Goal: Task Accomplishment & Management: Complete application form

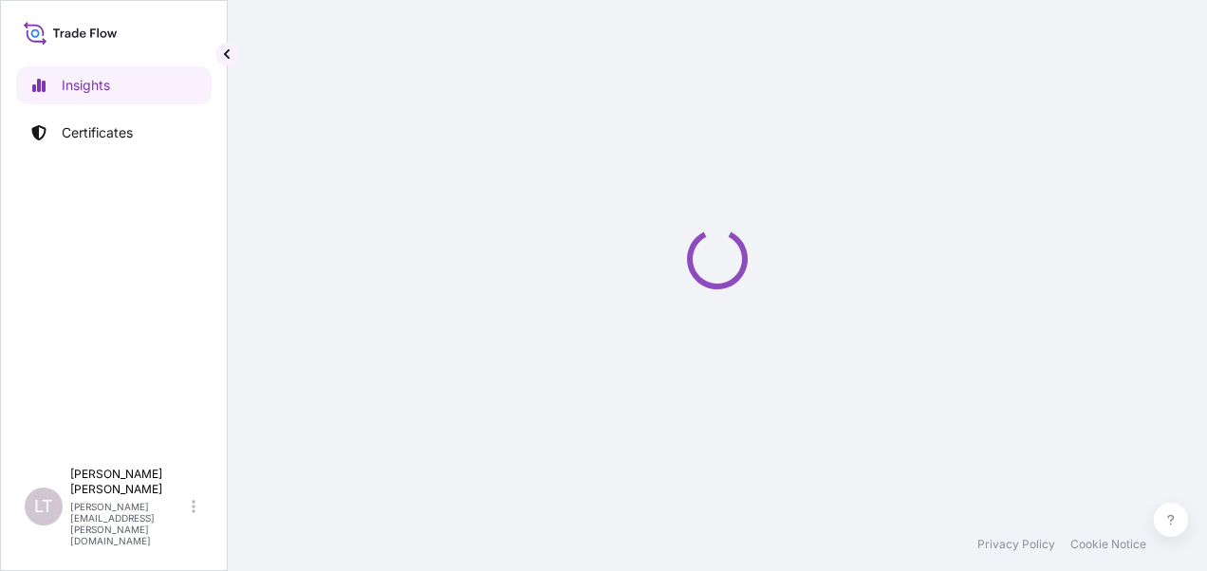
select select "2025"
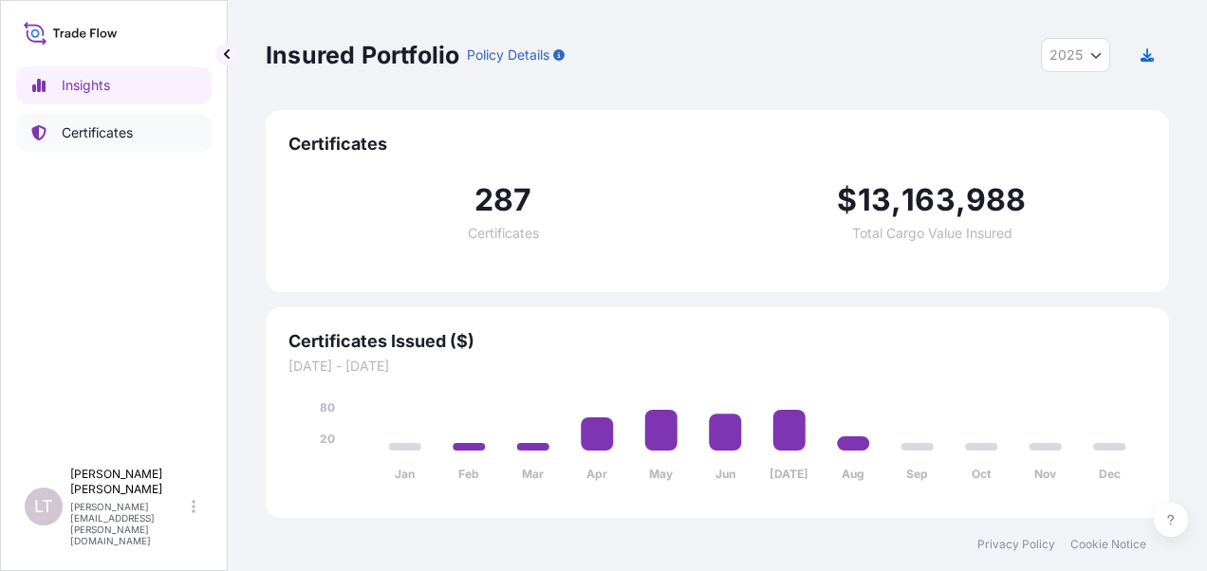
click at [139, 129] on link "Certificates" at bounding box center [113, 133] width 195 height 38
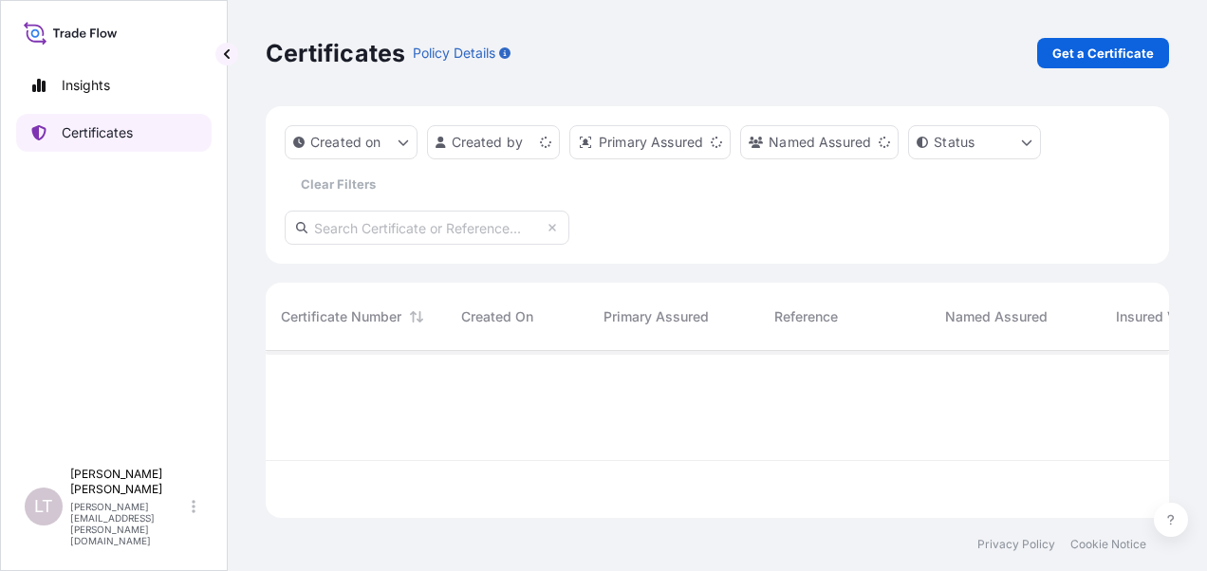
scroll to position [163, 888]
click at [1092, 44] on p "Get a Certificate" at bounding box center [1103, 53] width 102 height 19
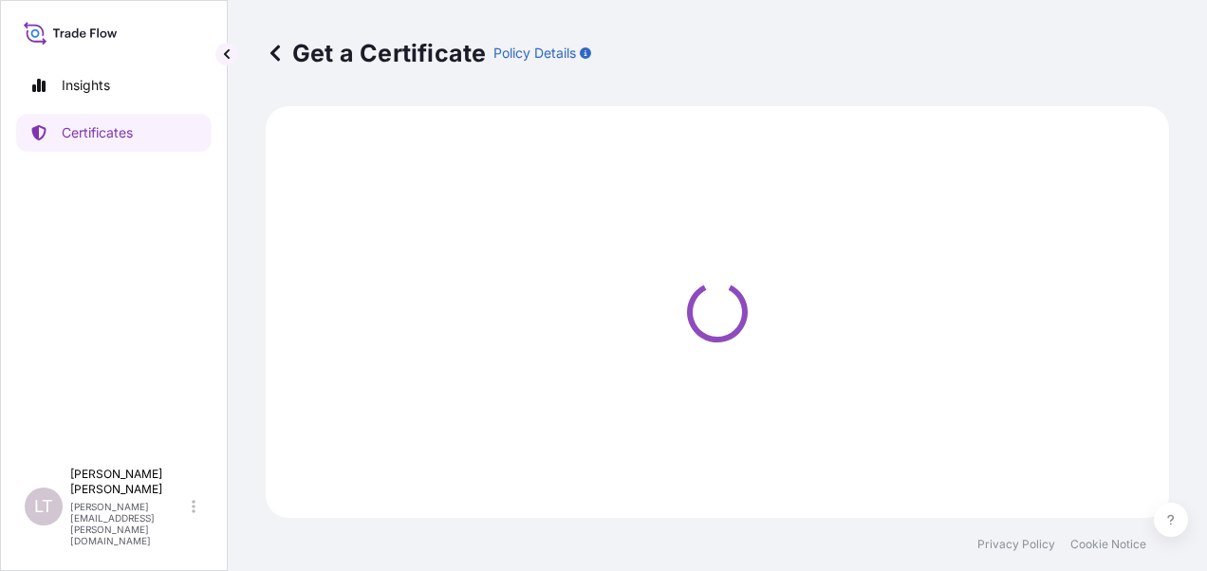
select select "Sea"
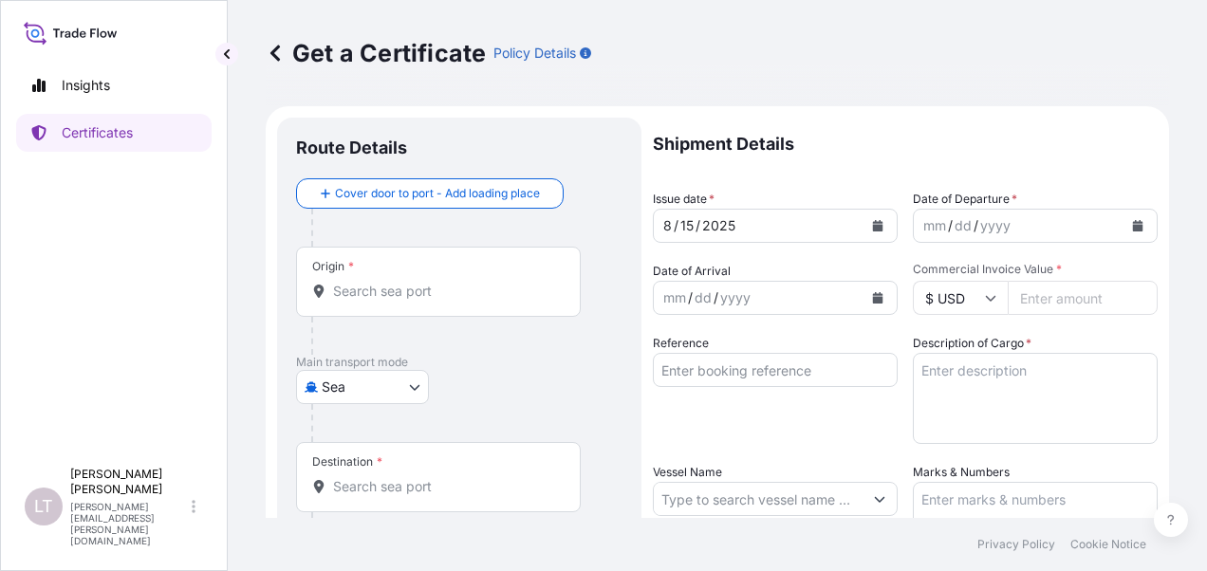
click at [340, 288] on input "Origin *" at bounding box center [445, 291] width 224 height 19
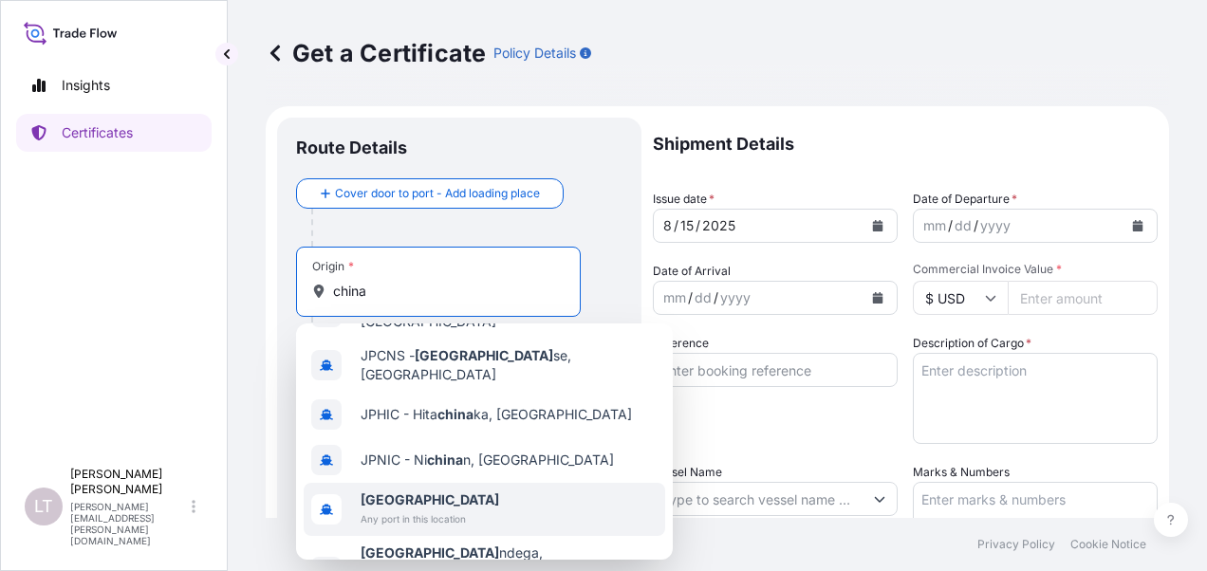
scroll to position [66, 0]
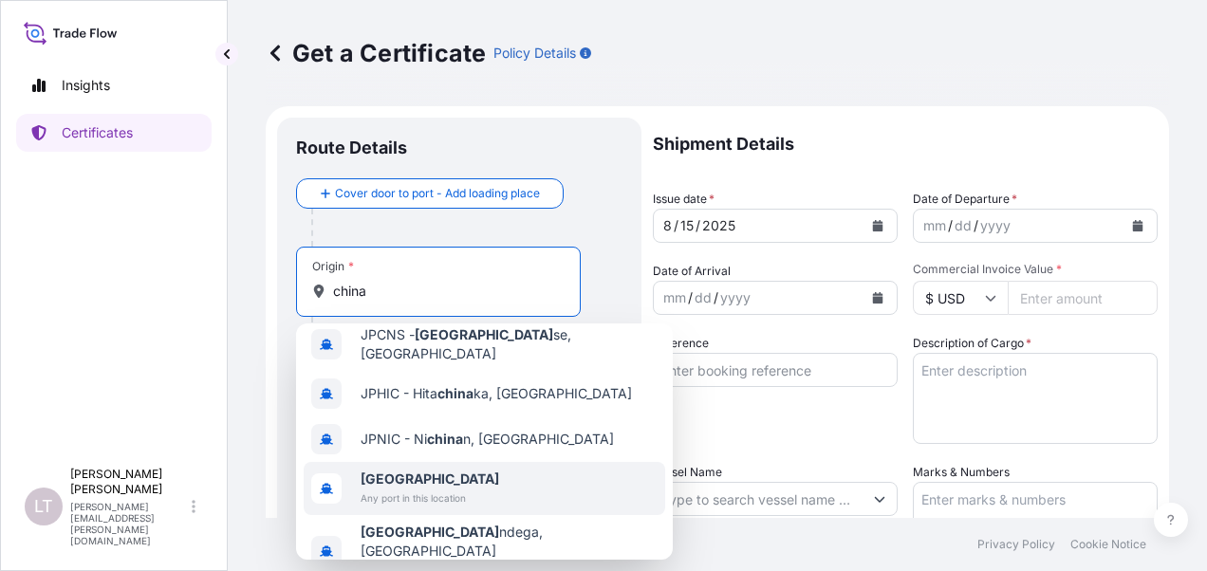
click at [432, 470] on span "[GEOGRAPHIC_DATA]" at bounding box center [430, 479] width 139 height 19
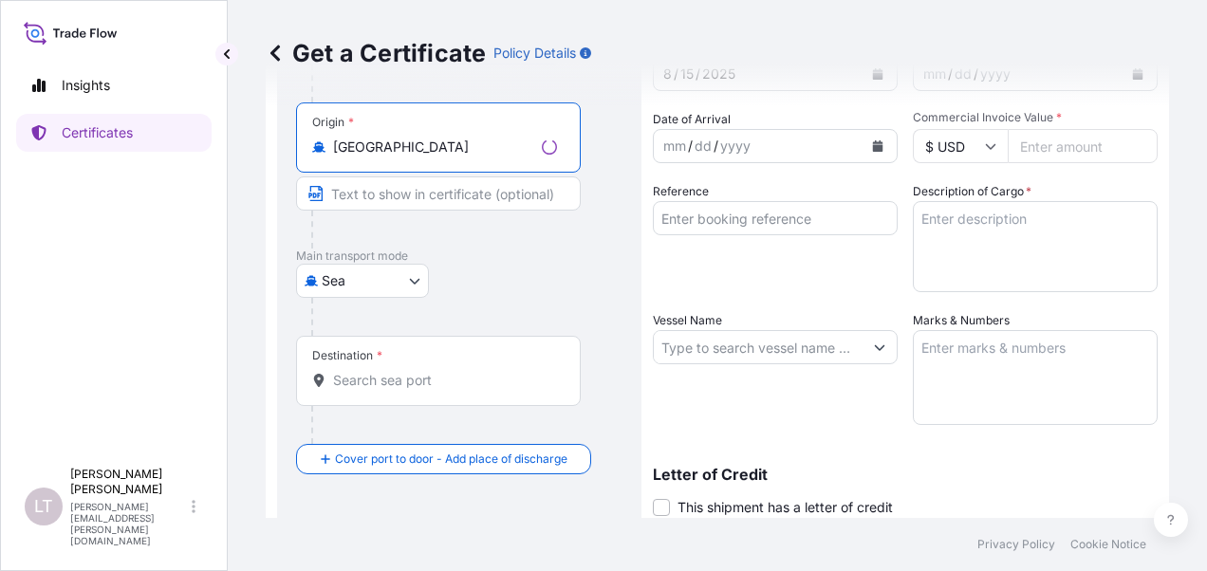
scroll to position [285, 0]
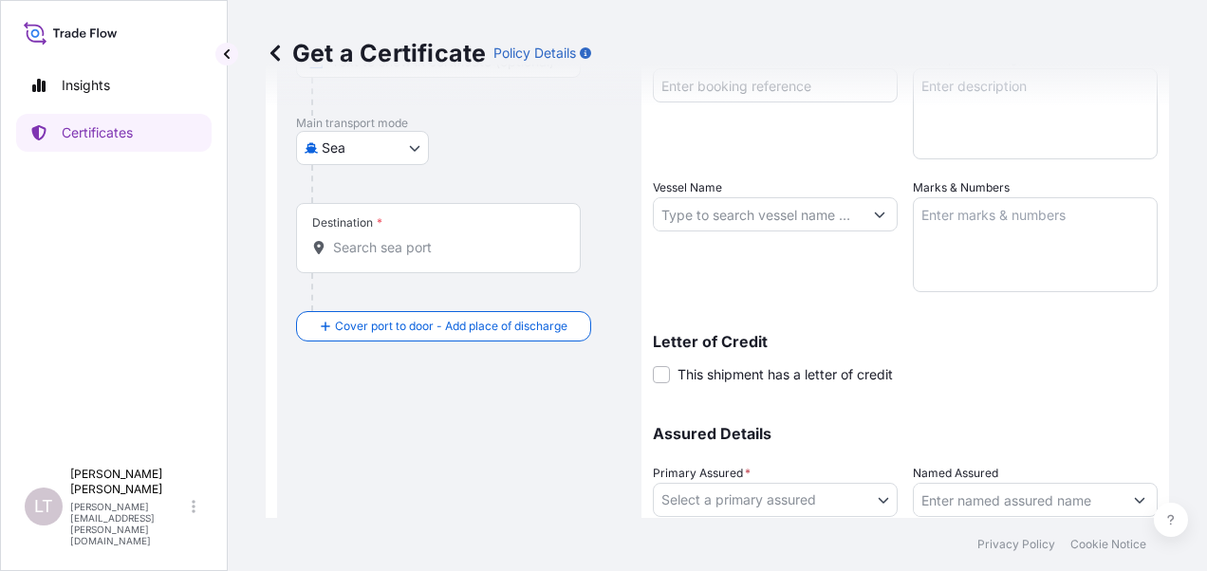
type input "[GEOGRAPHIC_DATA]"
click at [383, 231] on div "Destination *" at bounding box center [438, 238] width 285 height 70
click at [383, 238] on input "Destination *" at bounding box center [445, 247] width 224 height 19
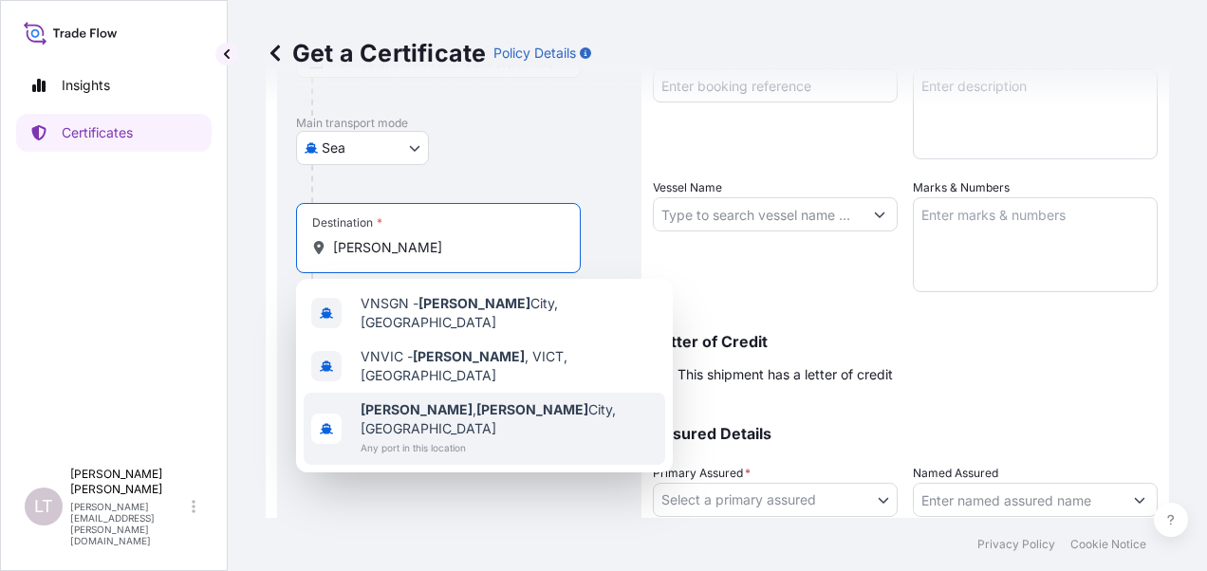
click at [381, 401] on b "[PERSON_NAME]" at bounding box center [417, 409] width 112 height 16
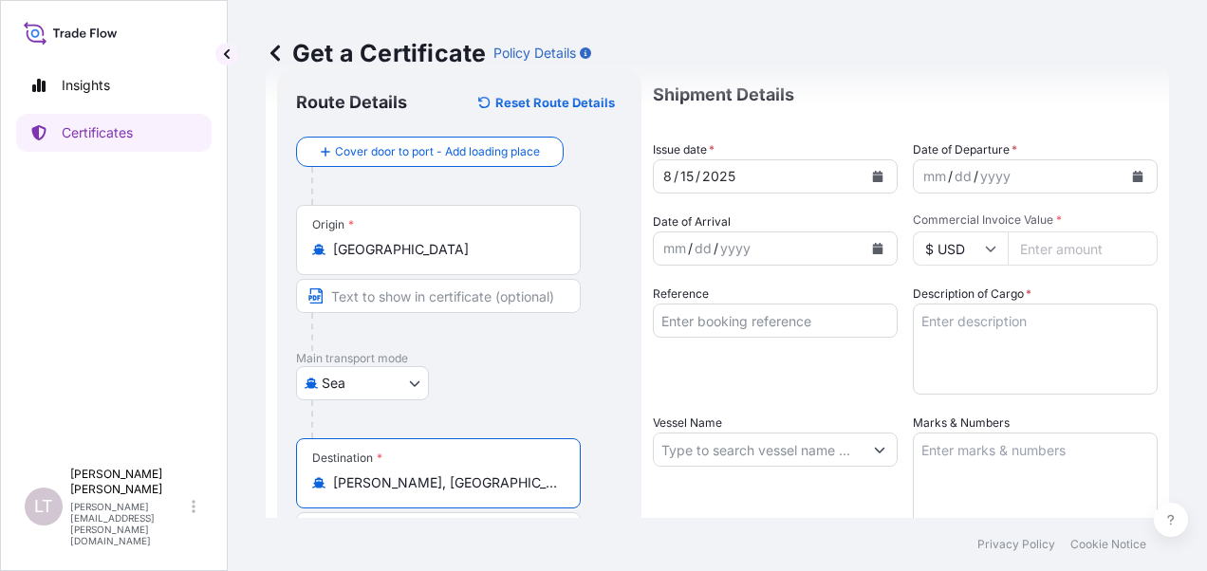
scroll to position [0, 0]
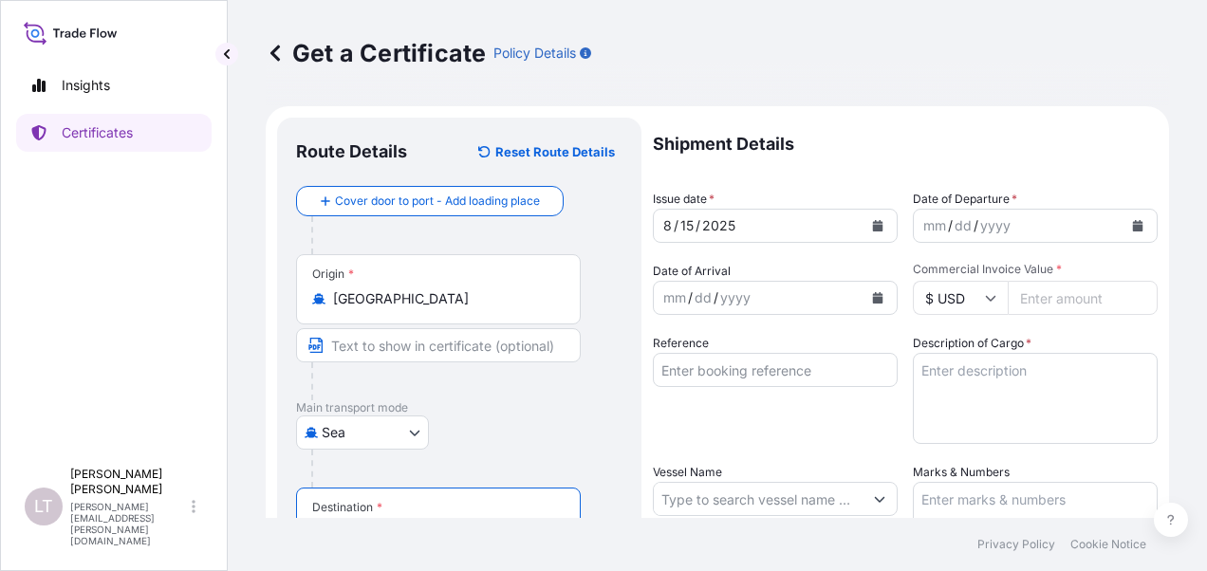
type input "[PERSON_NAME], [GEOGRAPHIC_DATA][PERSON_NAME], [GEOGRAPHIC_DATA]"
click at [863, 219] on button "Calendar" at bounding box center [878, 226] width 30 height 30
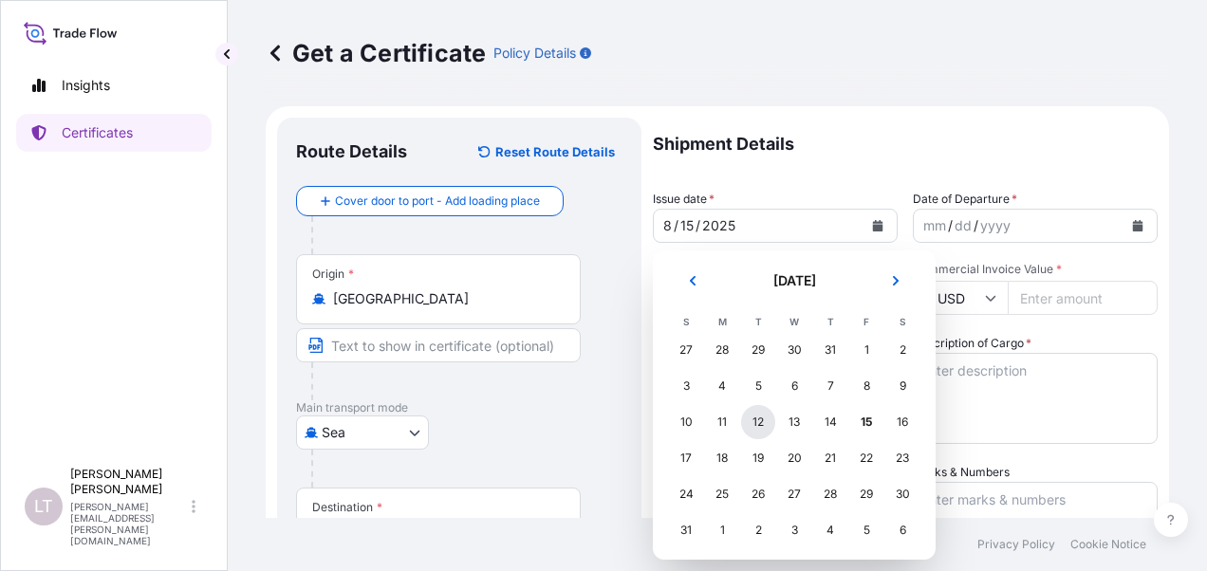
click at [765, 427] on div "12" at bounding box center [758, 422] width 34 height 34
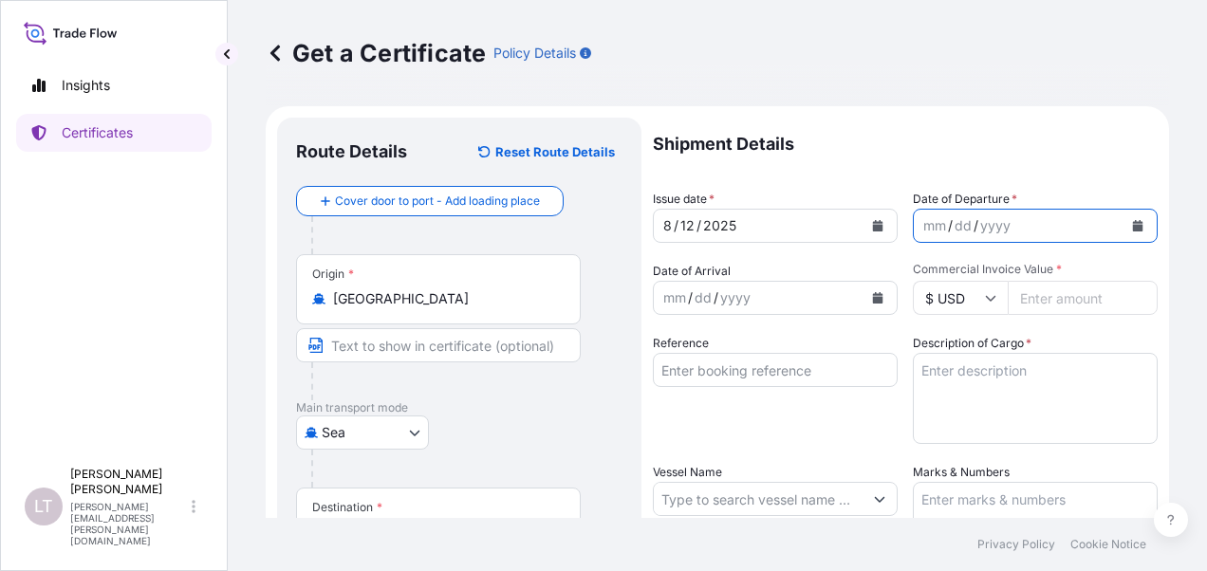
click at [1133, 222] on icon "Calendar" at bounding box center [1138, 225] width 10 height 11
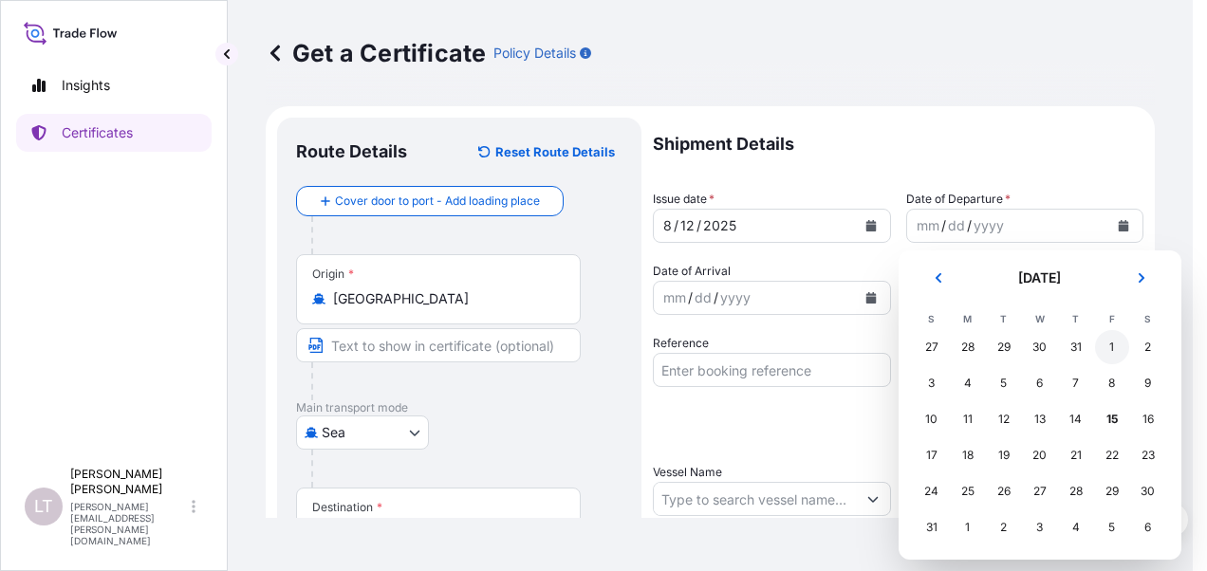
scroll to position [4, 0]
click at [1004, 425] on div "12" at bounding box center [1004, 418] width 34 height 34
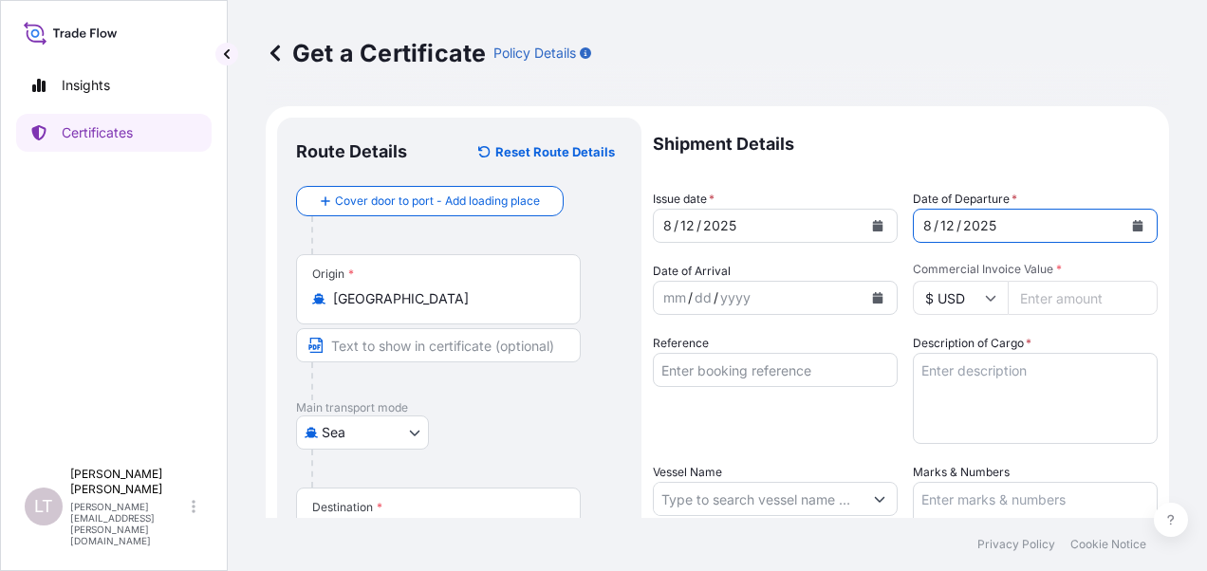
click at [873, 296] on icon "Calendar" at bounding box center [878, 297] width 10 height 11
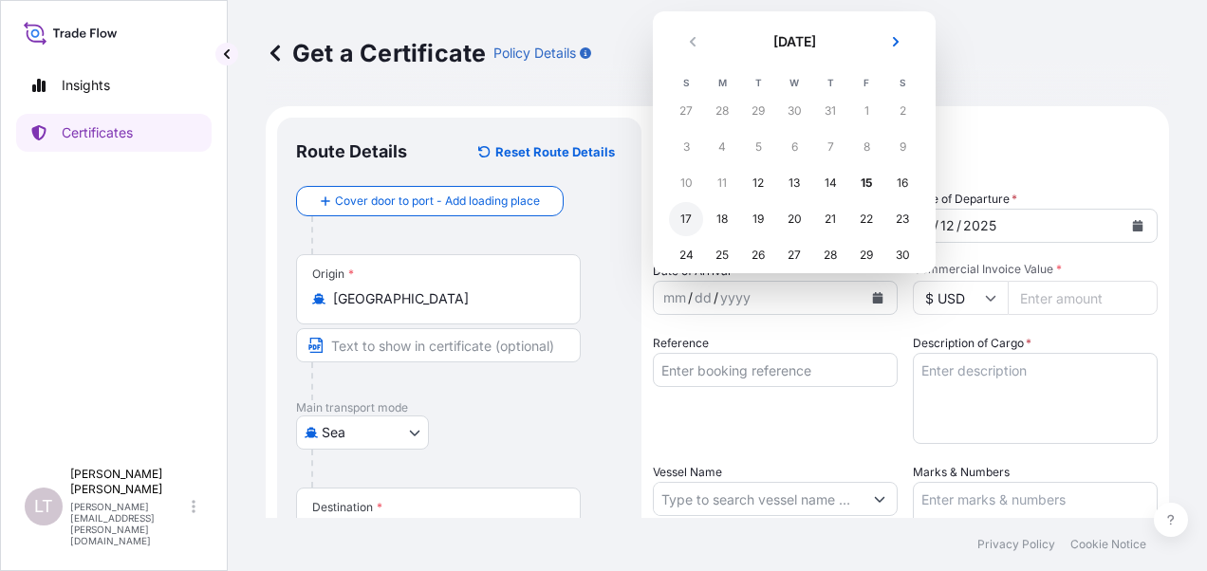
click at [678, 216] on div "17" at bounding box center [686, 219] width 34 height 34
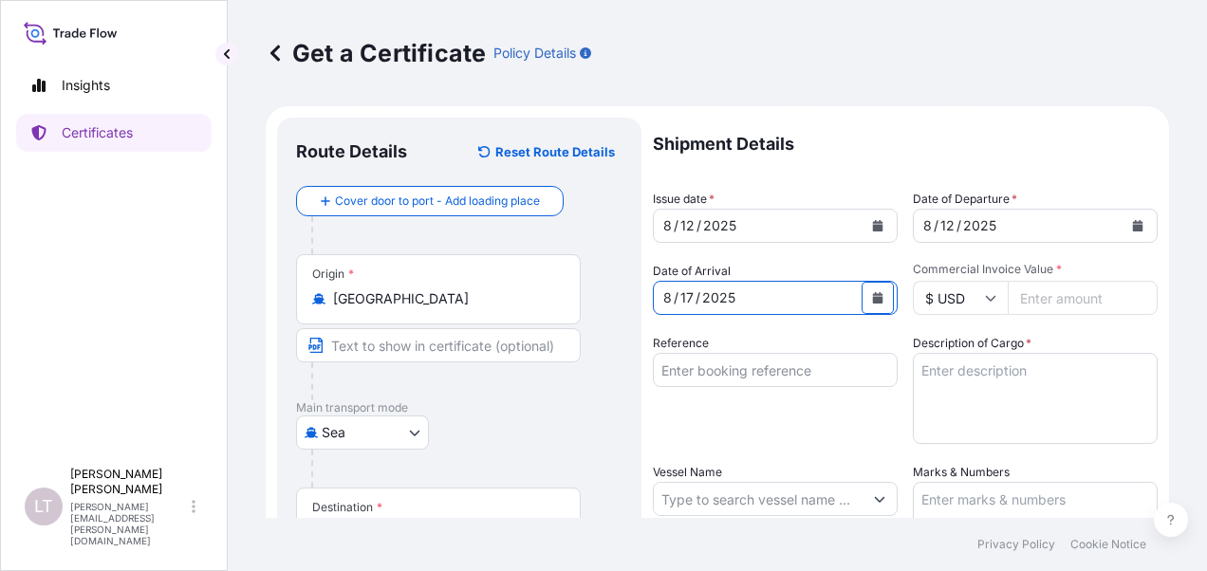
click at [1064, 303] on input "Commercial Invoice Value *" at bounding box center [1083, 298] width 150 height 34
click at [1059, 296] on input "Commercial Invoice Value *" at bounding box center [1083, 298] width 150 height 34
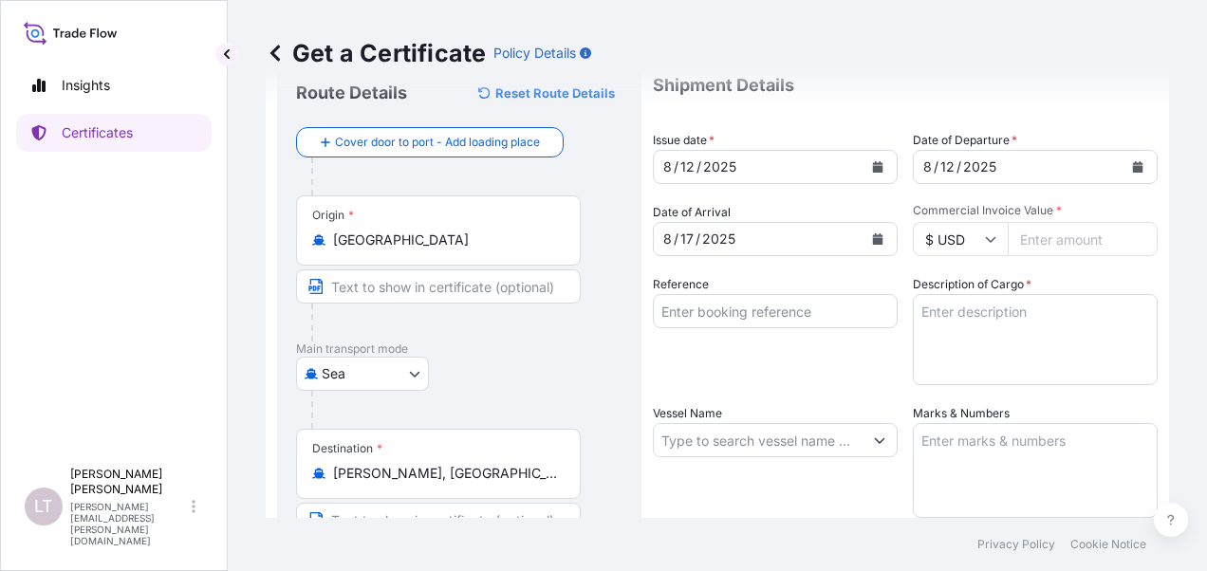
scroll to position [0, 0]
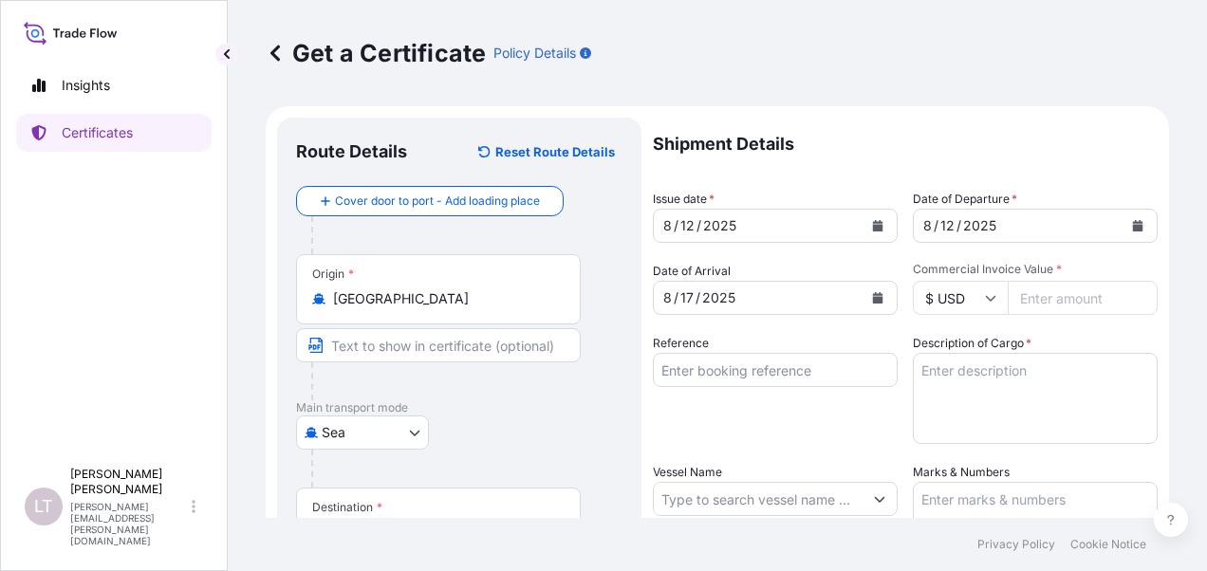
click at [993, 306] on input "$ USD" at bounding box center [960, 298] width 95 height 34
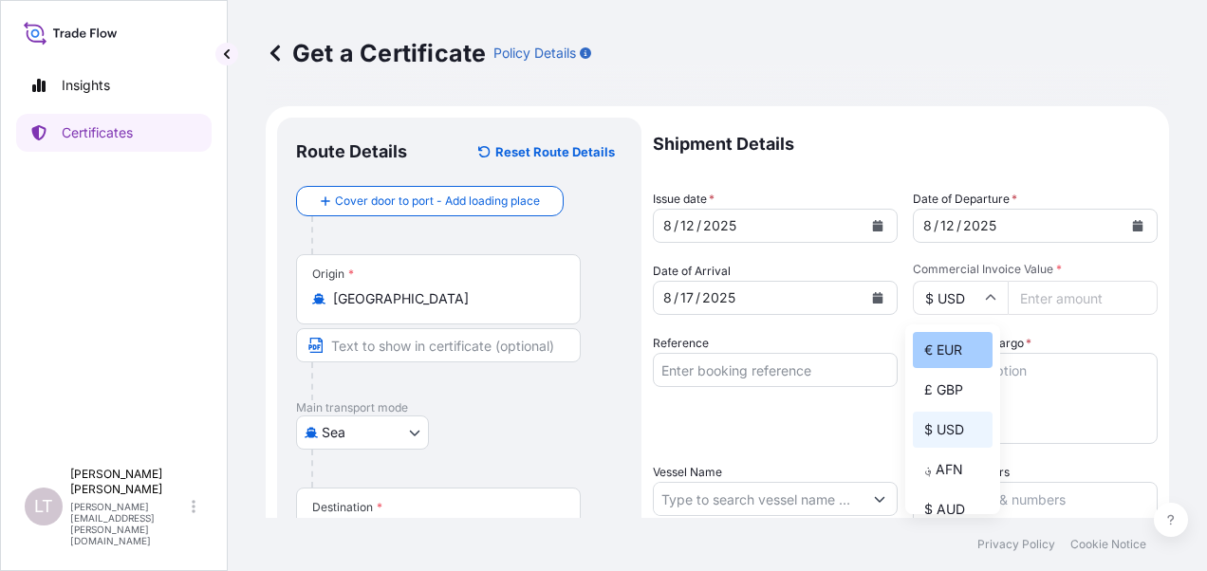
click at [954, 357] on div "€ EUR" at bounding box center [953, 350] width 80 height 36
type input "€ EUR"
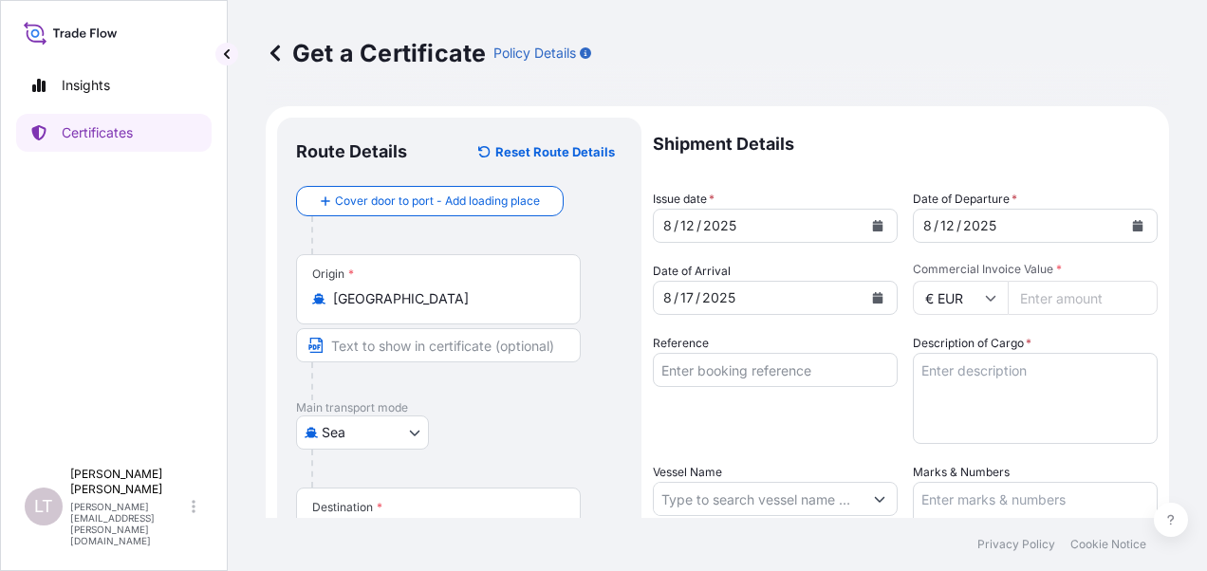
click at [1034, 305] on input "Commercial Invoice Value *" at bounding box center [1083, 298] width 150 height 34
type input "33700"
click at [785, 368] on input "Reference" at bounding box center [775, 370] width 245 height 34
paste input "HS25080016"
type input "HS25080016"
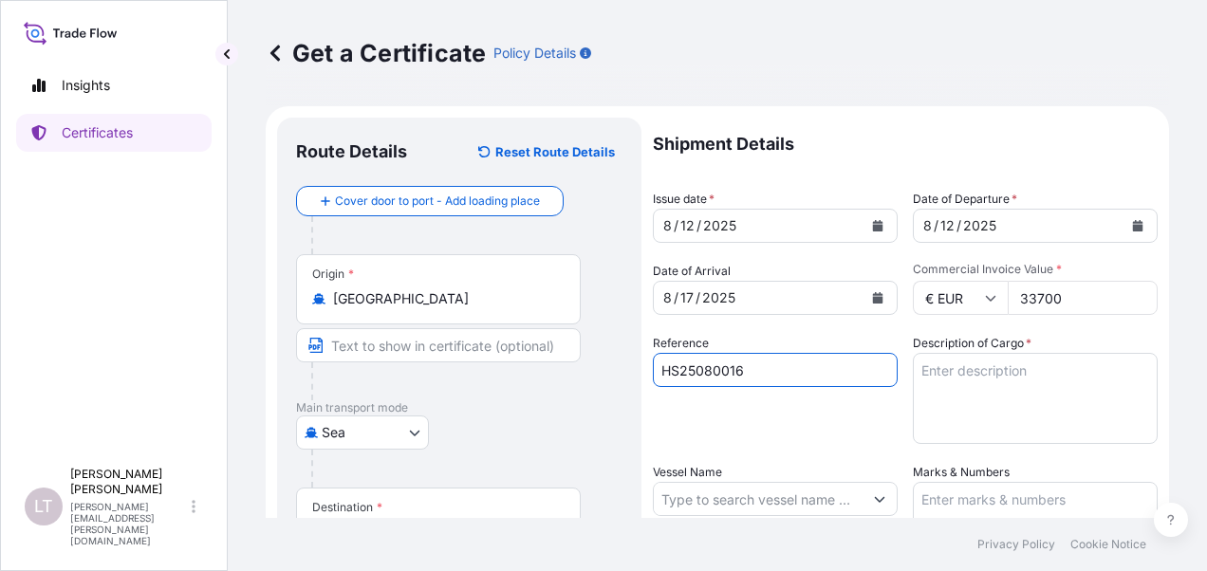
click at [919, 368] on textarea "Description of Cargo *" at bounding box center [1035, 398] width 245 height 91
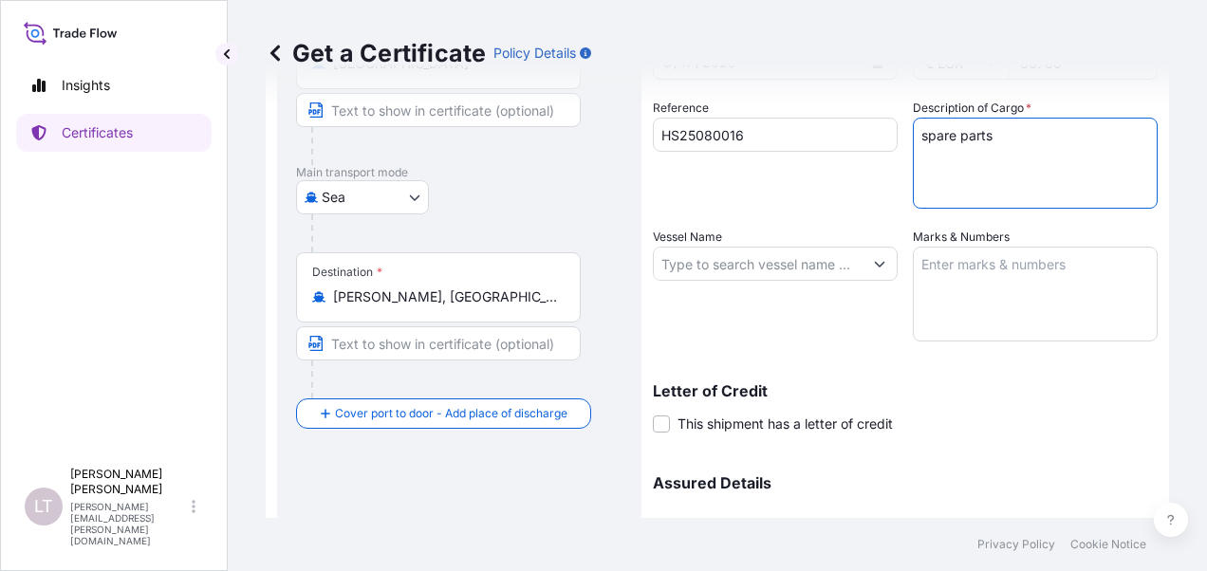
scroll to position [233, 0]
type textarea "spare parts"
click at [775, 268] on input "Vessel Name" at bounding box center [758, 266] width 209 height 34
paste input "KANWAY LUCK"
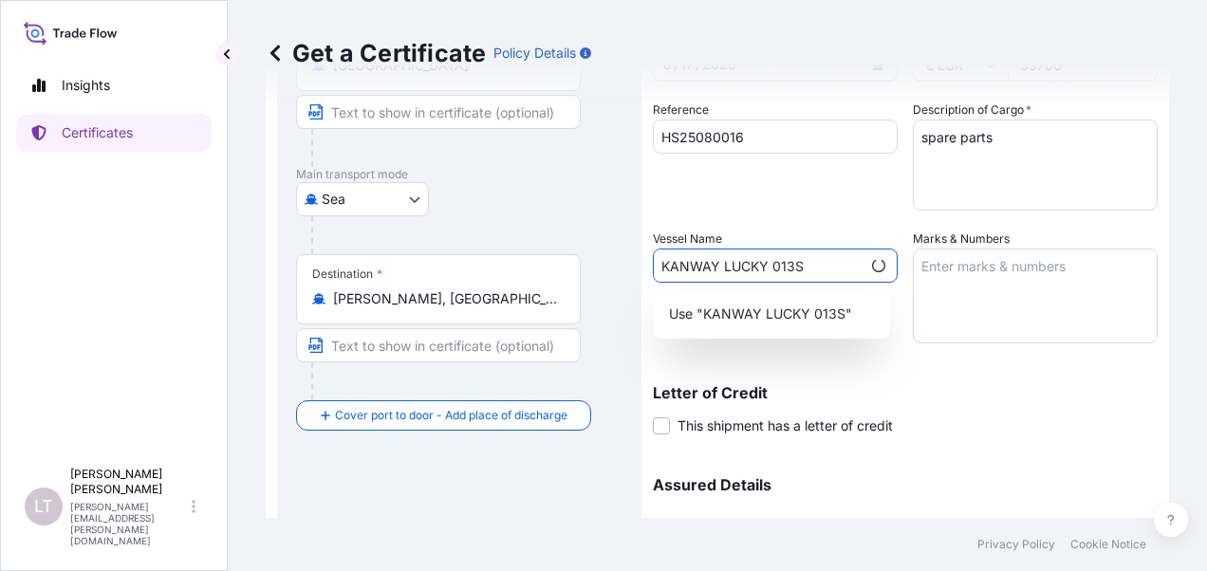
type input "KANWAY LUCKY 013S"
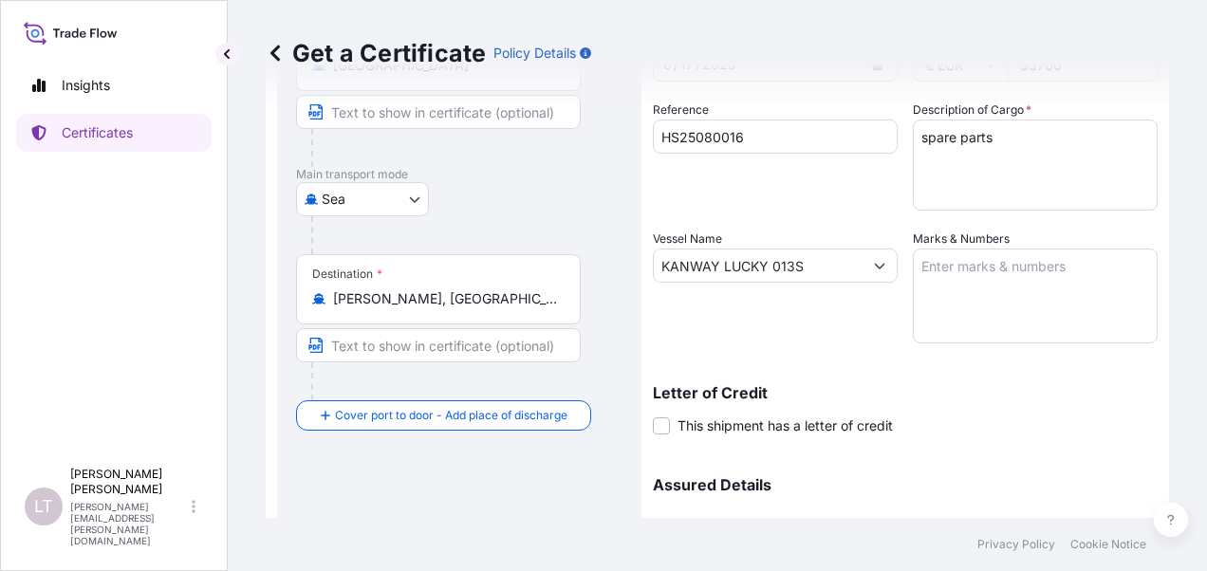
click at [774, 305] on div "Vessel Name [PERSON_NAME] LUCKY 013S" at bounding box center [775, 287] width 245 height 114
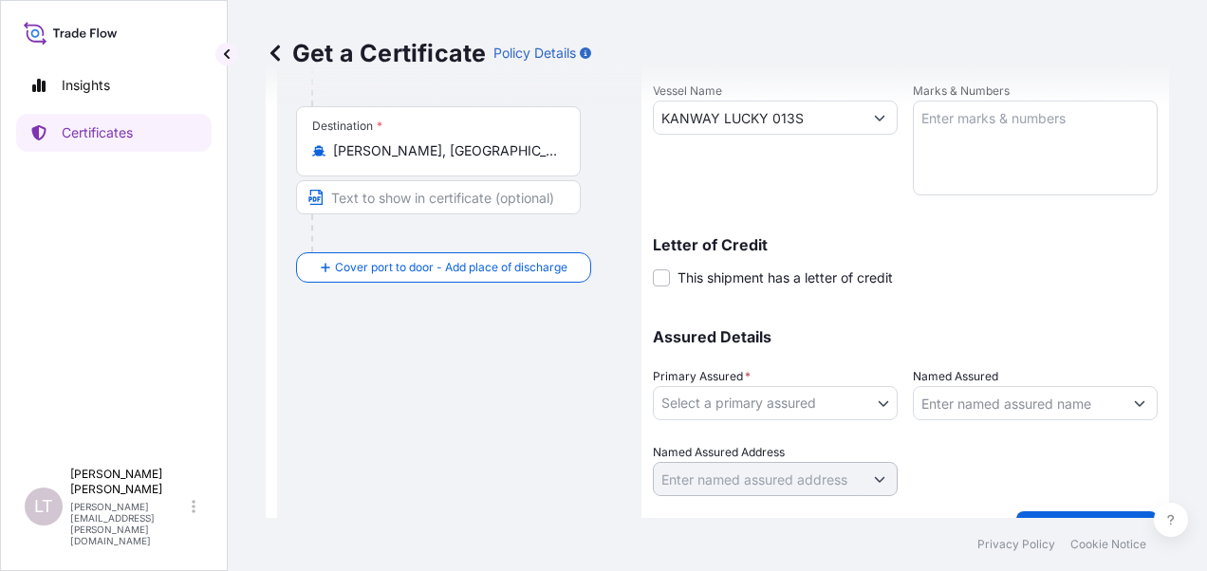
scroll to position [423, 0]
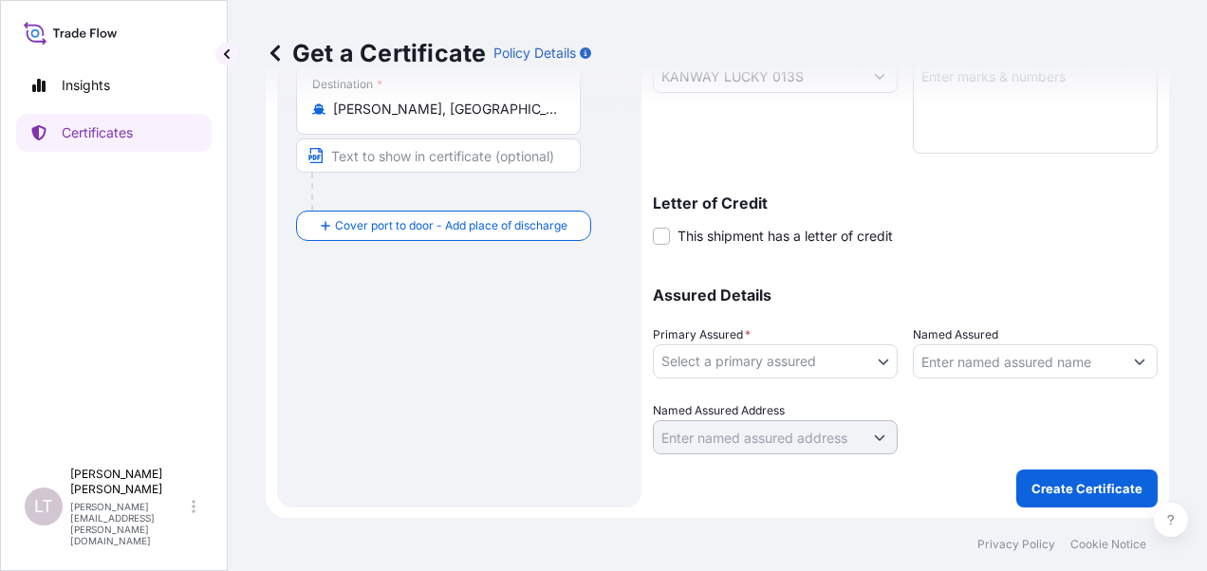
click at [791, 366] on body "2 options available. 0 options available. 0 options available. 1 option availab…" at bounding box center [603, 285] width 1207 height 571
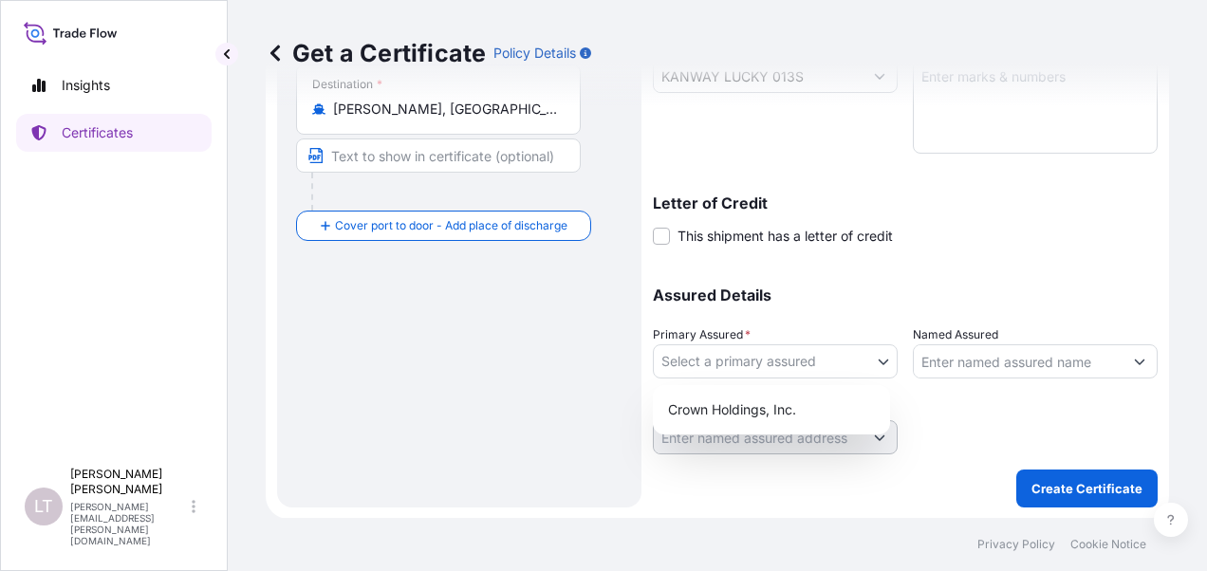
click at [787, 395] on div "Crown Holdings, Inc." at bounding box center [771, 410] width 222 height 34
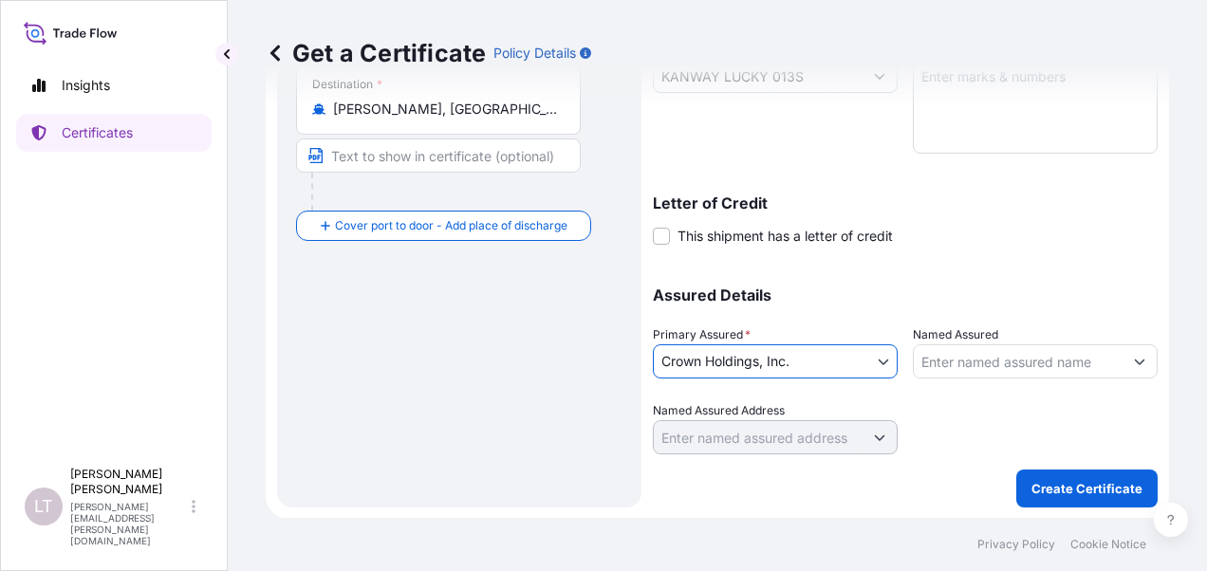
click at [941, 358] on input "Named Assured" at bounding box center [1018, 361] width 209 height 34
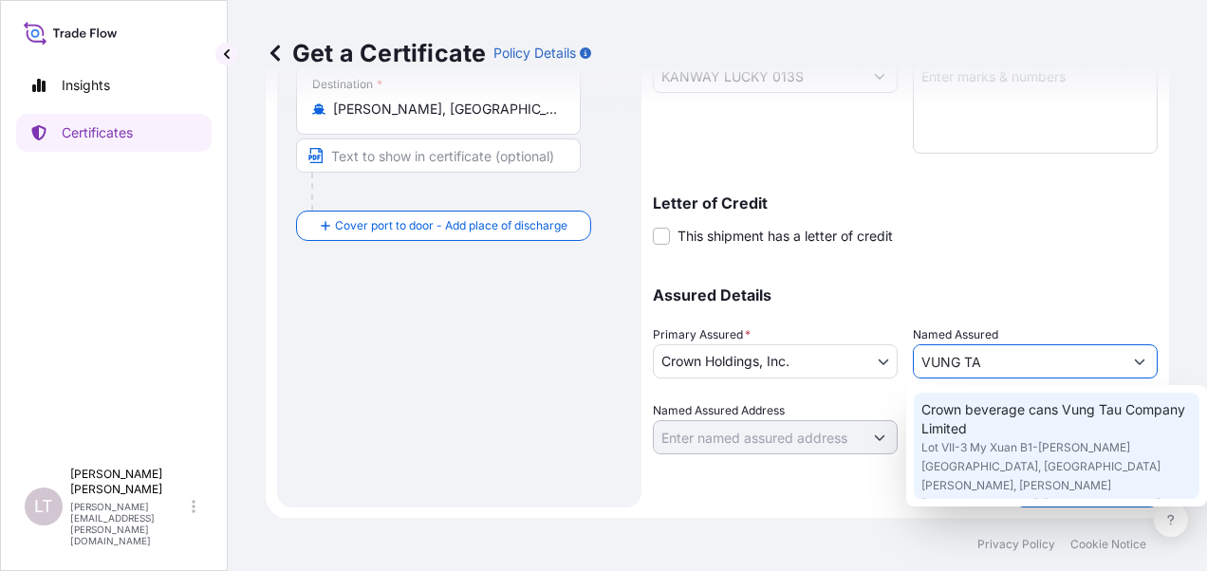
click at [991, 428] on span "Crown beverage cans Vung Tau Company Limited" at bounding box center [1056, 419] width 270 height 38
type input "Crown beverage cans Vung Tau Company Limited"
type input "Lot VII-3 My Xuan B1-[PERSON_NAME][GEOGRAPHIC_DATA], [GEOGRAPHIC_DATA][PERSON_N…"
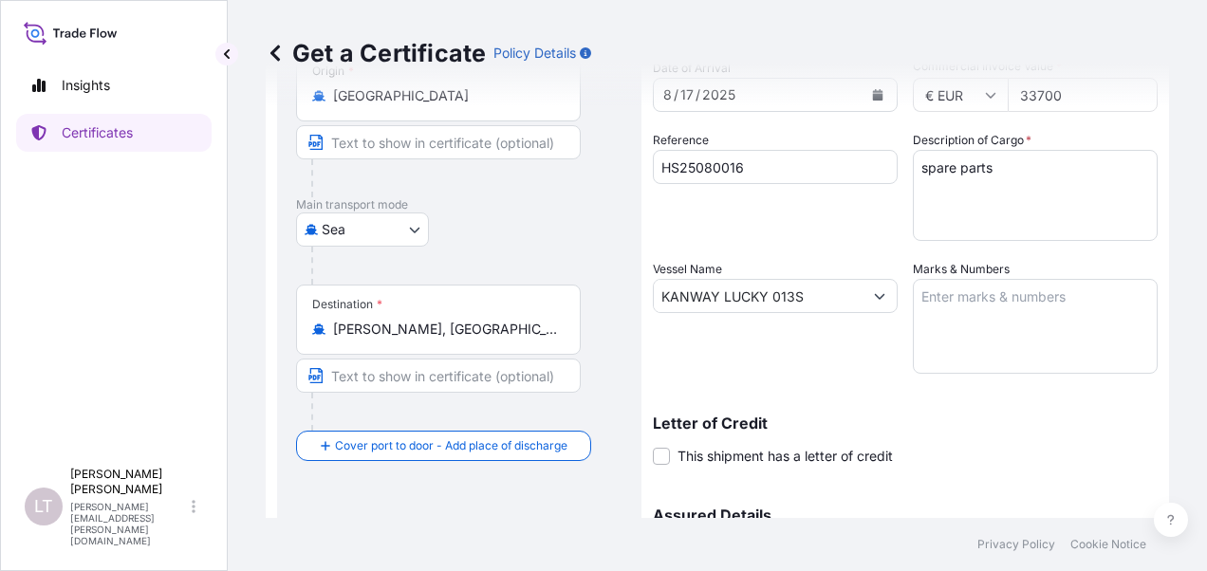
scroll to position [95, 0]
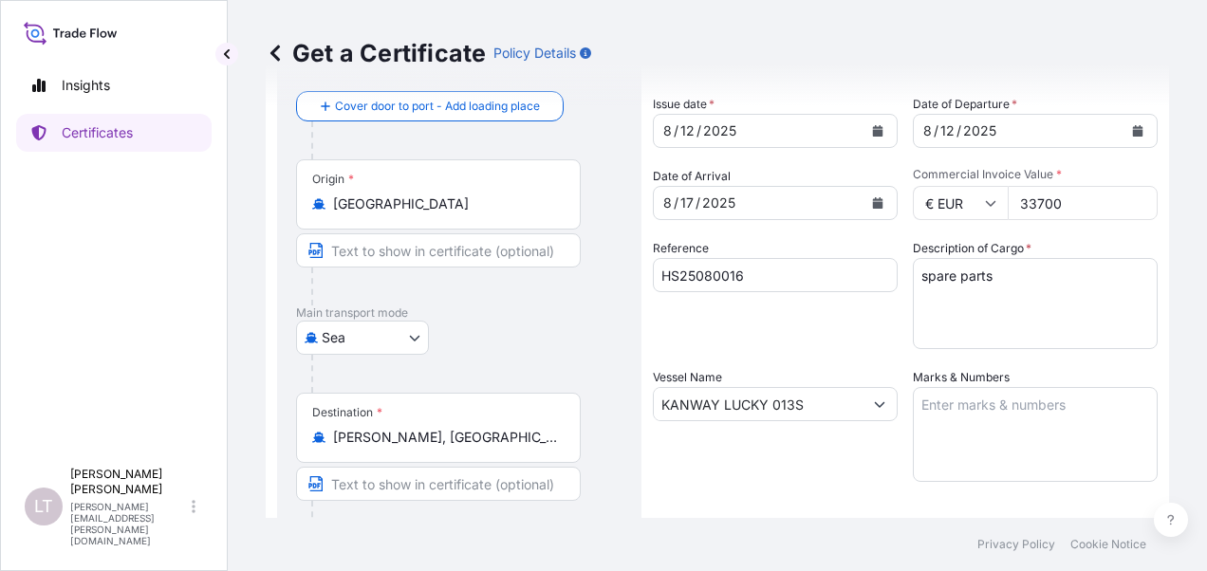
type input "Crown beverage cans Vung Tau Company Limited"
drag, startPoint x: 1000, startPoint y: 264, endPoint x: 894, endPoint y: 268, distance: 106.3
click at [894, 268] on div "Shipment Details Issue date * [DATE] Date of Departure * [DATE] Date of Arrival…" at bounding box center [905, 403] width 505 height 760
type textarea "s"
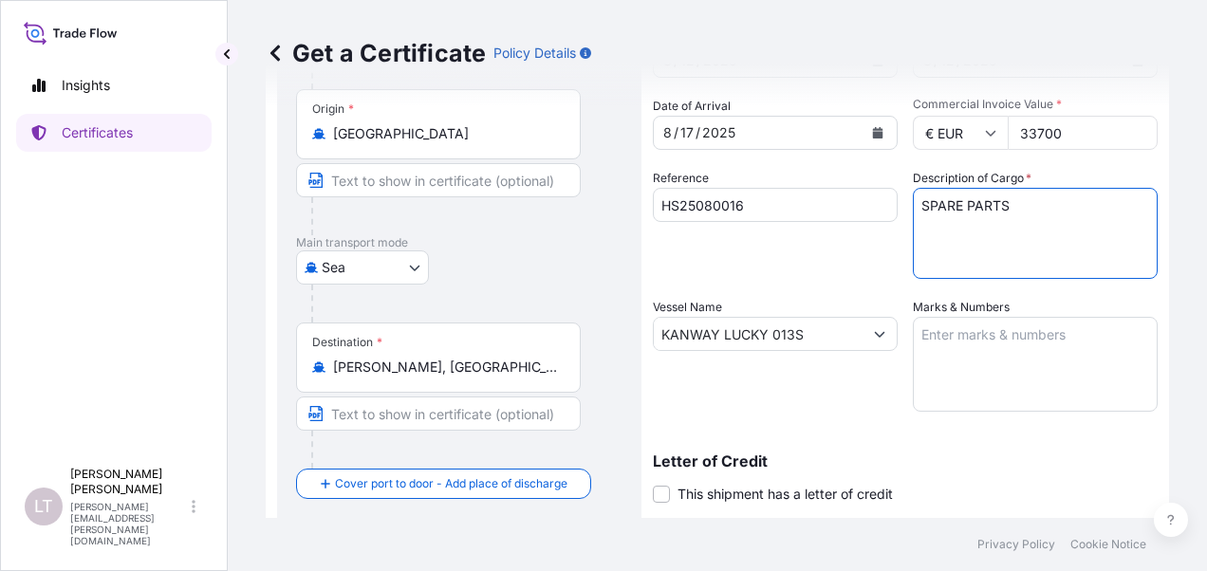
scroll to position [190, 0]
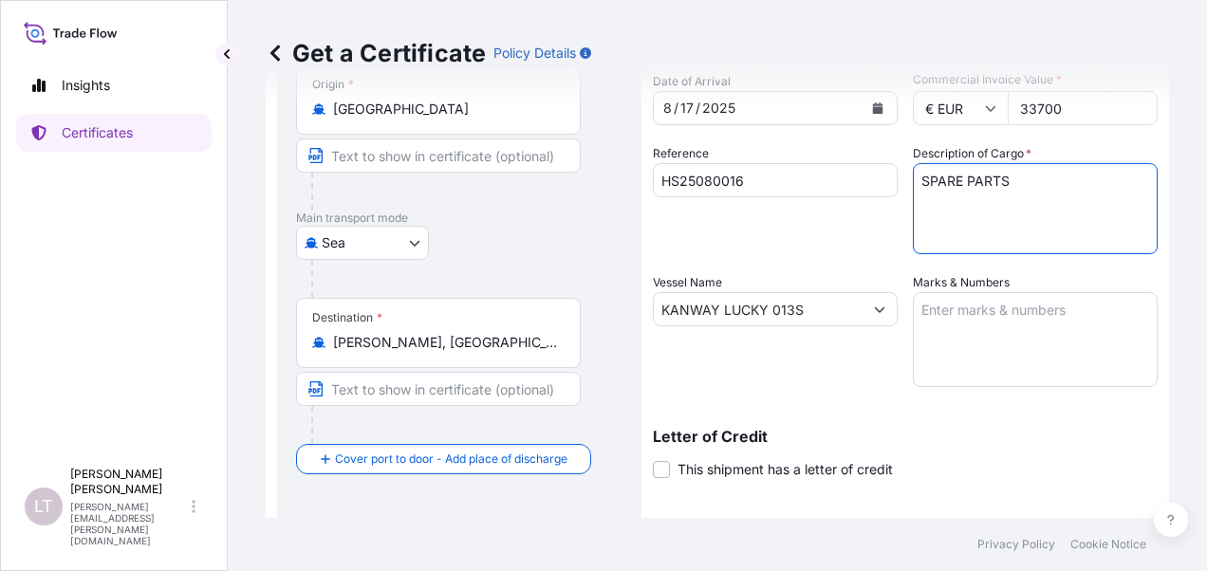
type textarea "SPARE PARTS"
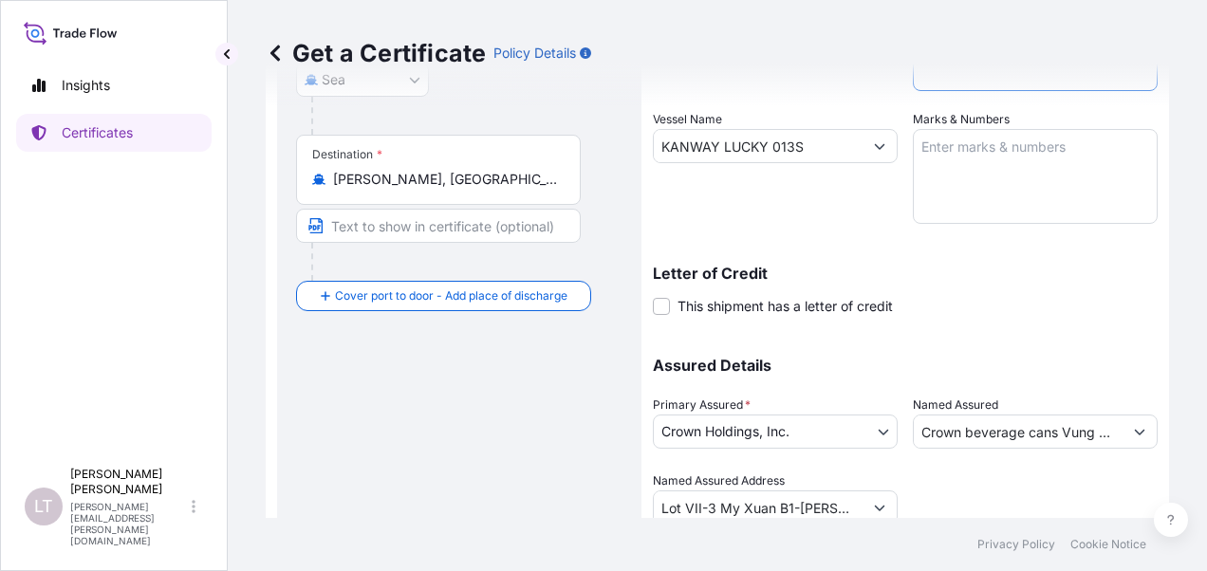
scroll to position [423, 0]
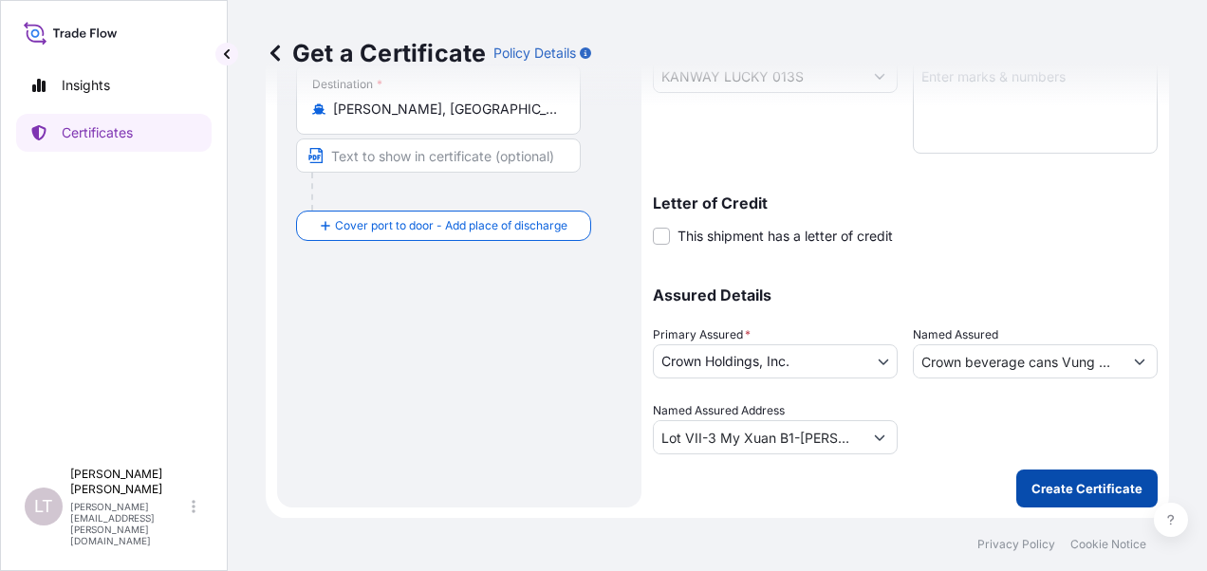
click at [1067, 480] on p "Create Certificate" at bounding box center [1086, 488] width 111 height 19
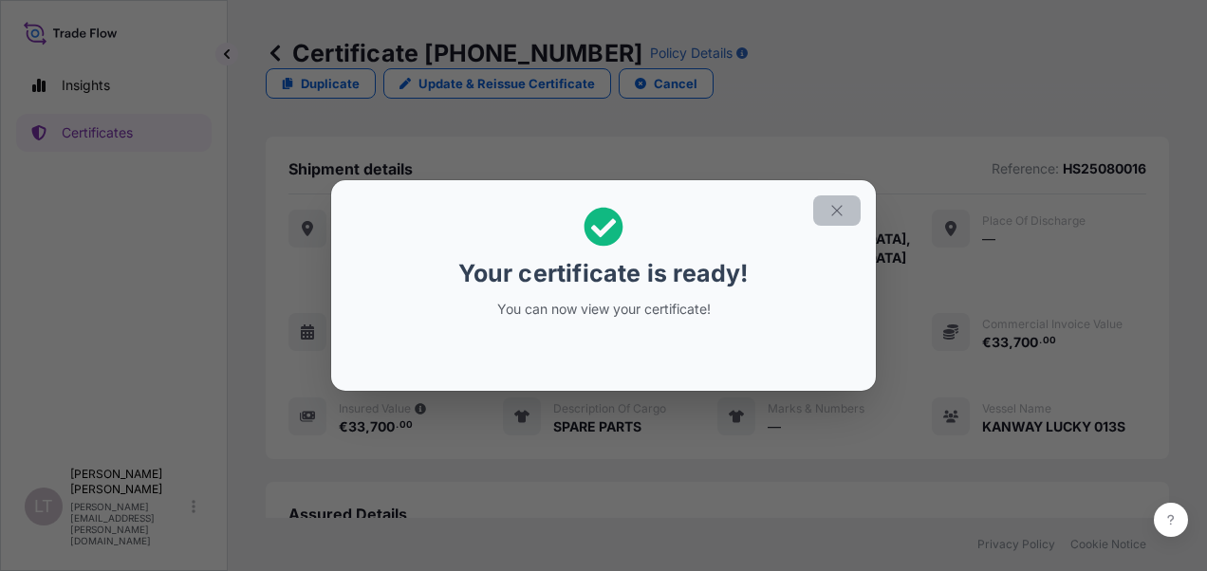
click at [832, 211] on icon "button" at bounding box center [836, 210] width 17 height 17
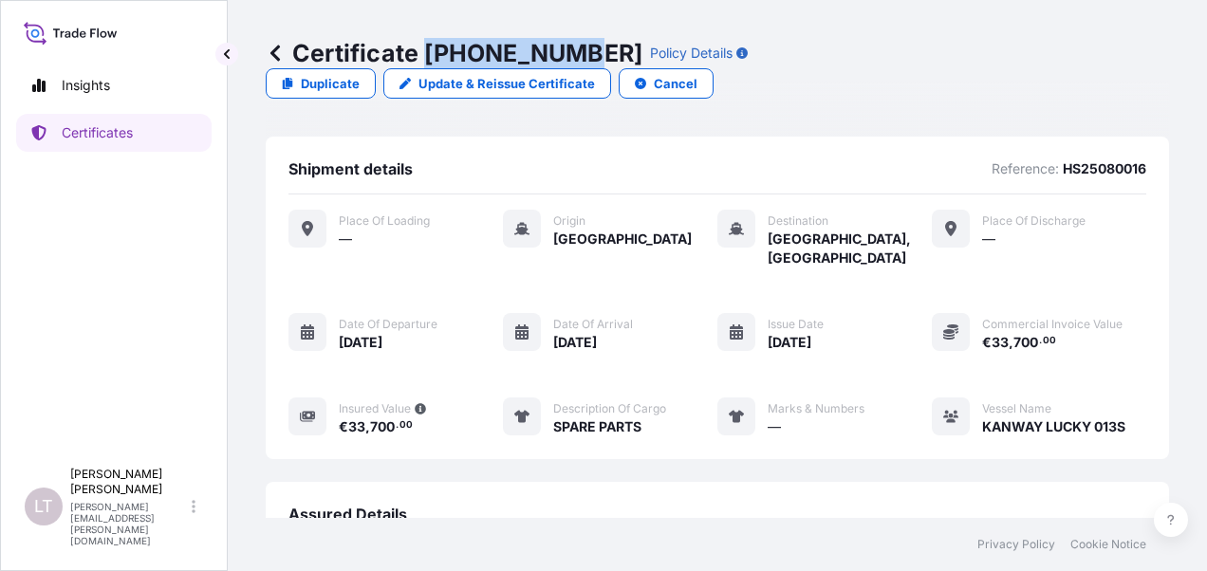
drag, startPoint x: 427, startPoint y: 59, endPoint x: 573, endPoint y: 58, distance: 146.1
click at [573, 58] on p "Certificate [PHONE_NUMBER]" at bounding box center [454, 53] width 377 height 30
copy p "[PHONE_NUMBER]"
